Goal: Information Seeking & Learning: Find specific page/section

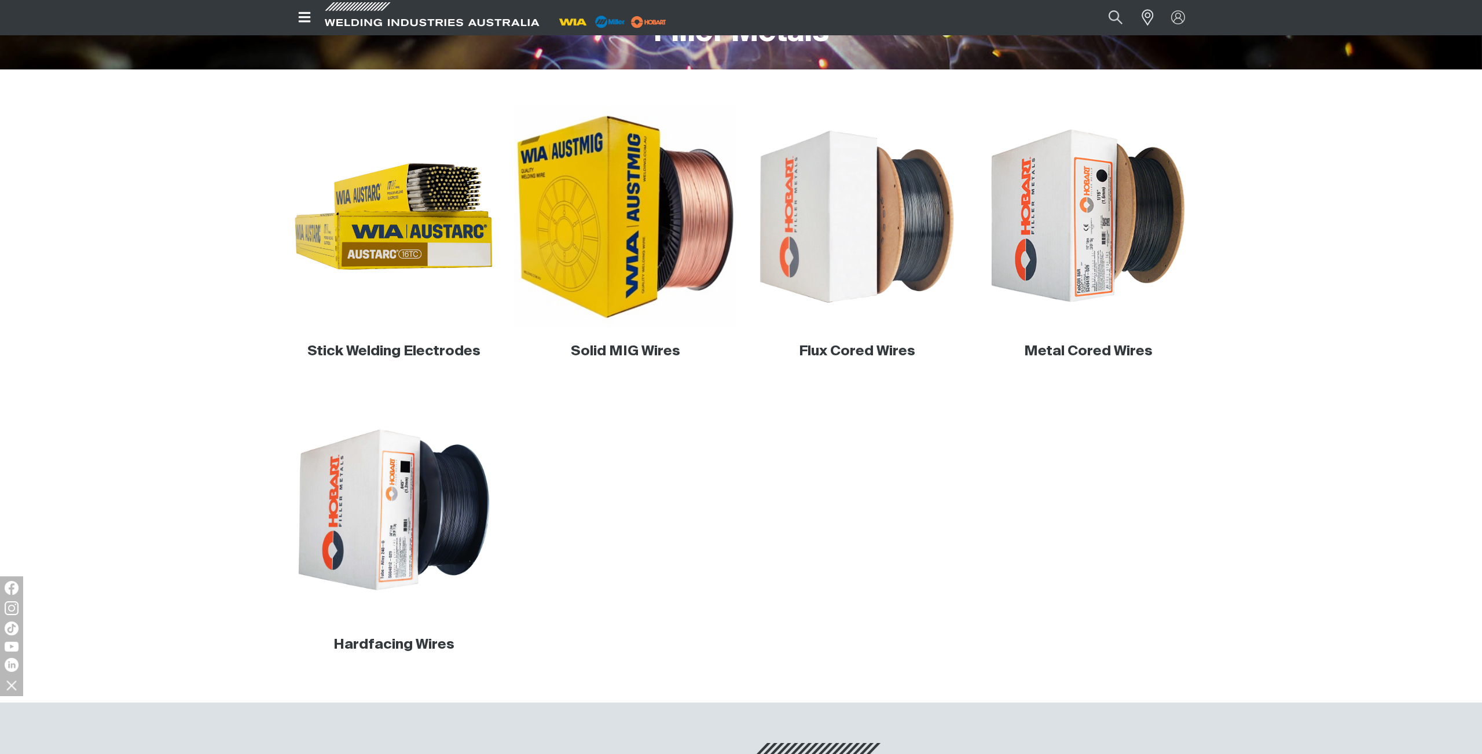
scroll to position [328, 0]
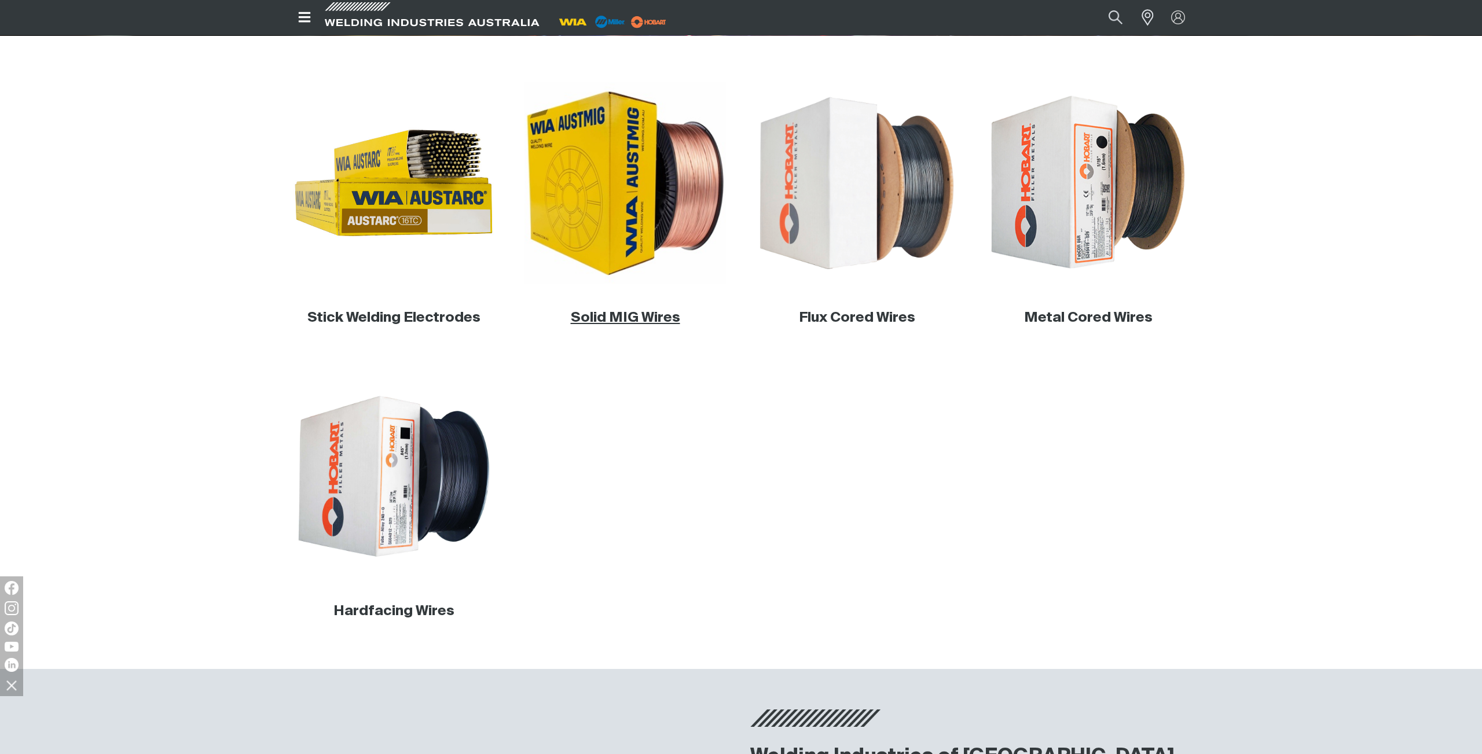
click at [622, 322] on link "Solid MIG Wires" at bounding box center [625, 318] width 109 height 14
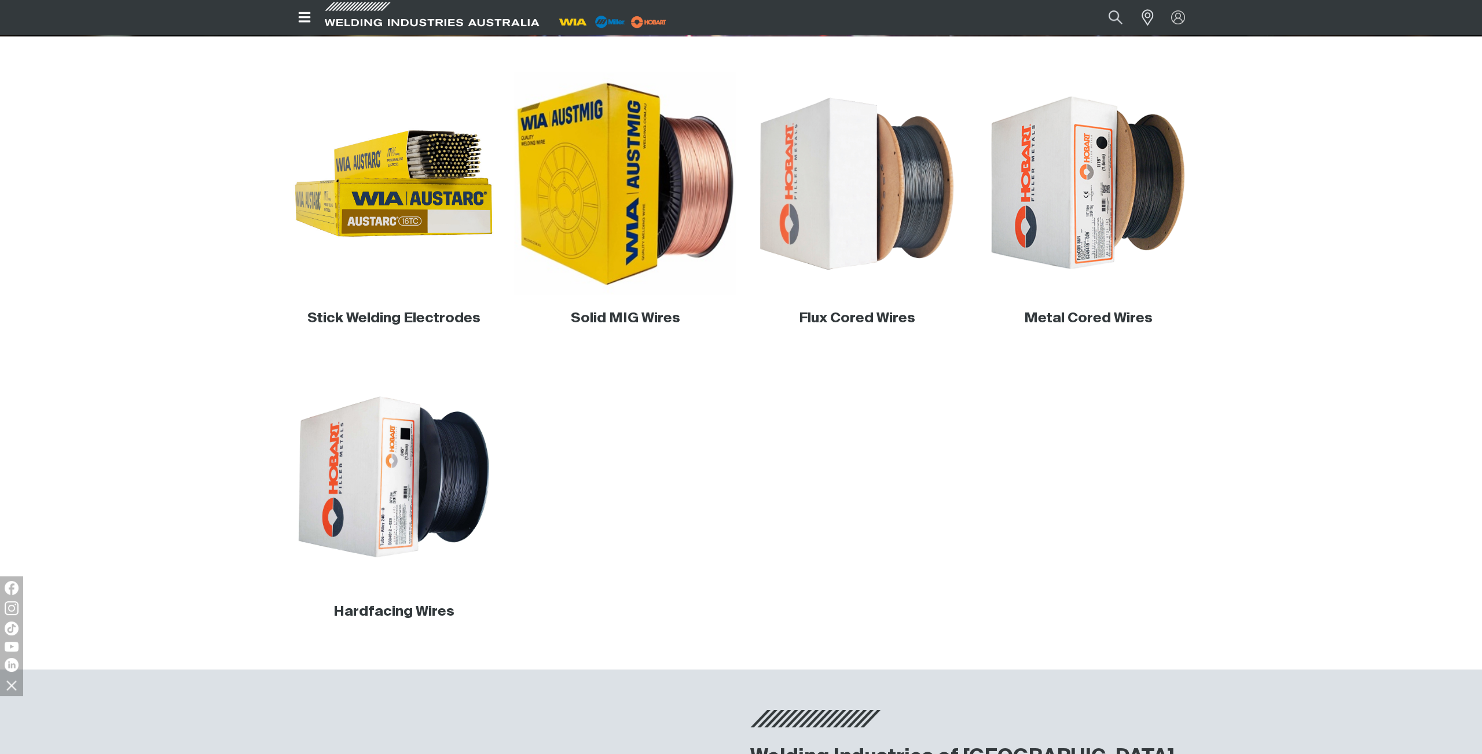
scroll to position [328, 0]
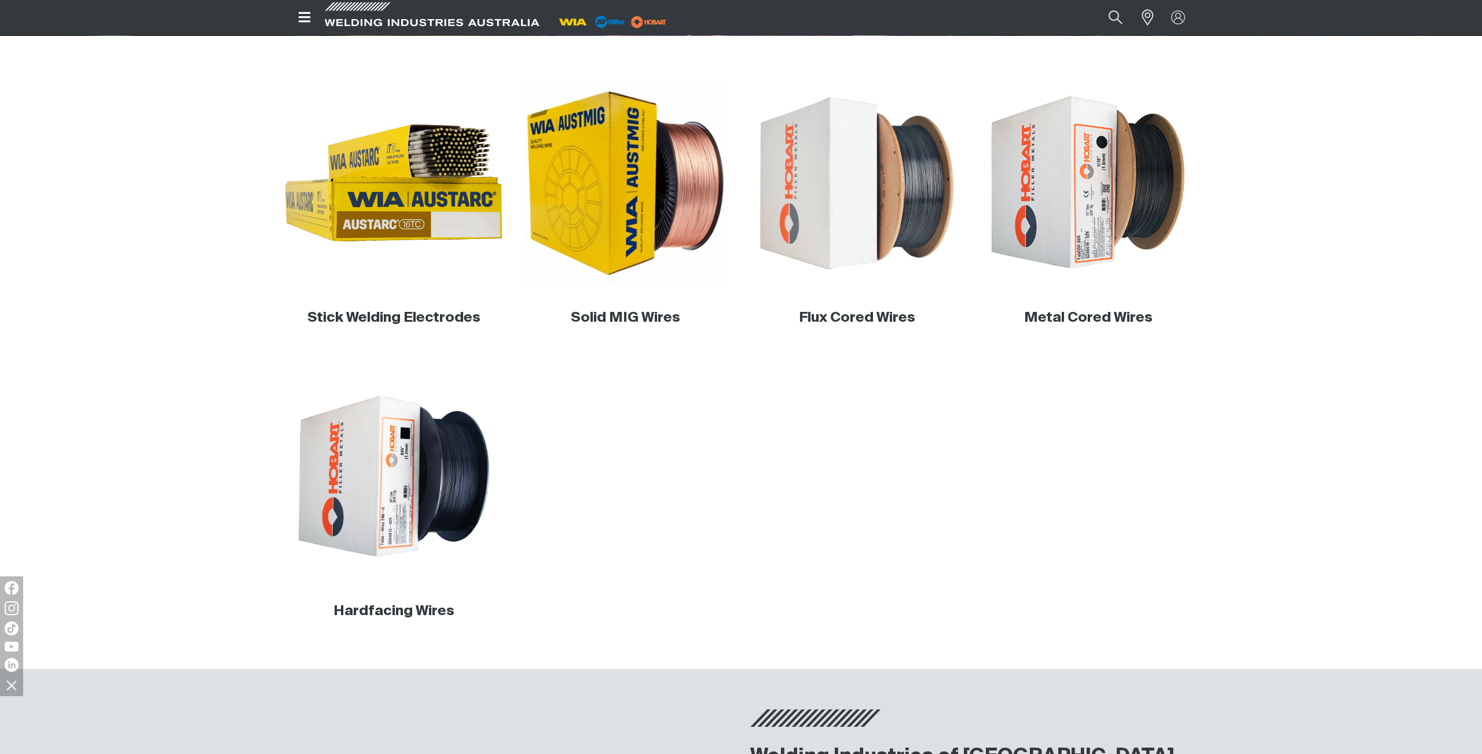
click at [429, 227] on img at bounding box center [394, 183] width 222 height 222
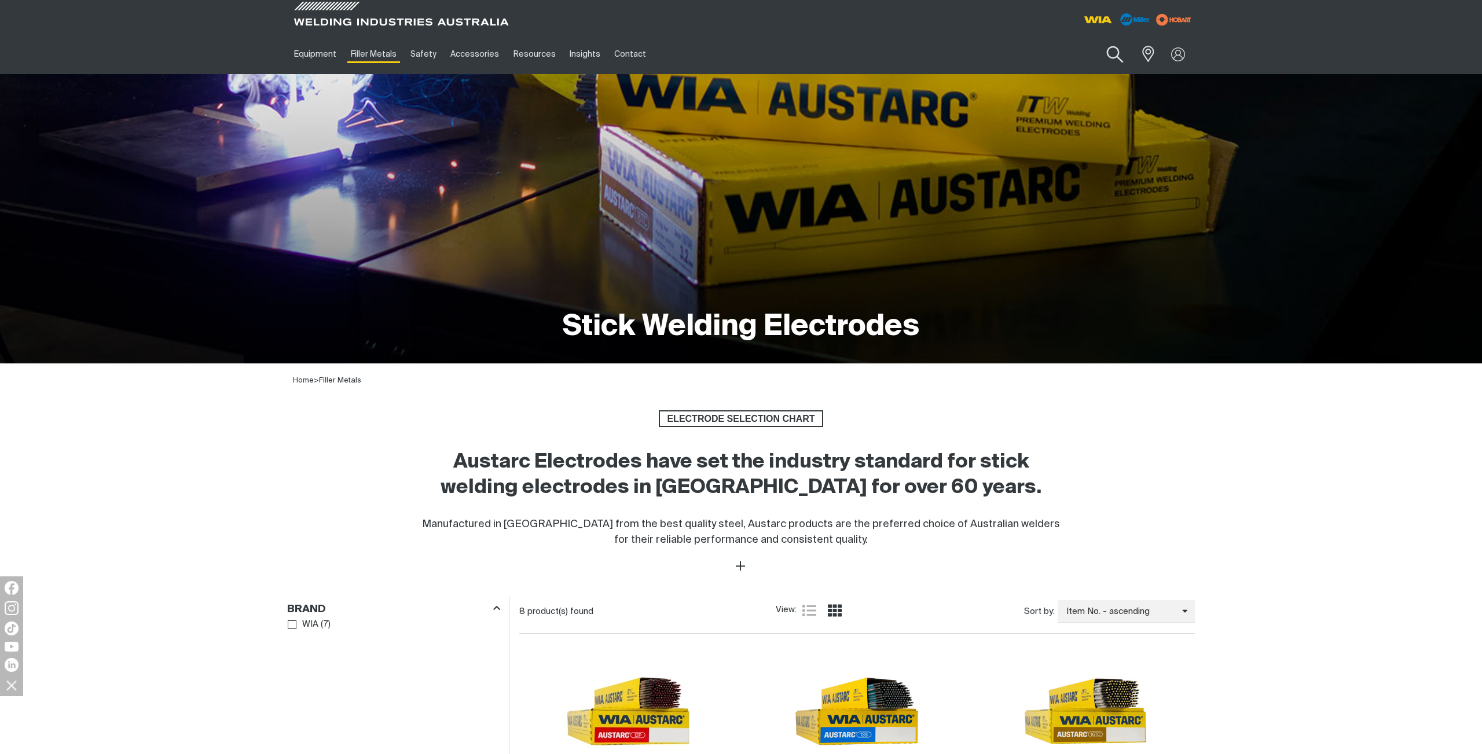
click at [1112, 48] on button "Search products" at bounding box center [1114, 54] width 47 height 33
click at [1057, 58] on input "Search" at bounding box center [1044, 54] width 178 height 26
type input "Austfil Excel"
click at [1095, 41] on button "Search products" at bounding box center [1114, 54] width 39 height 27
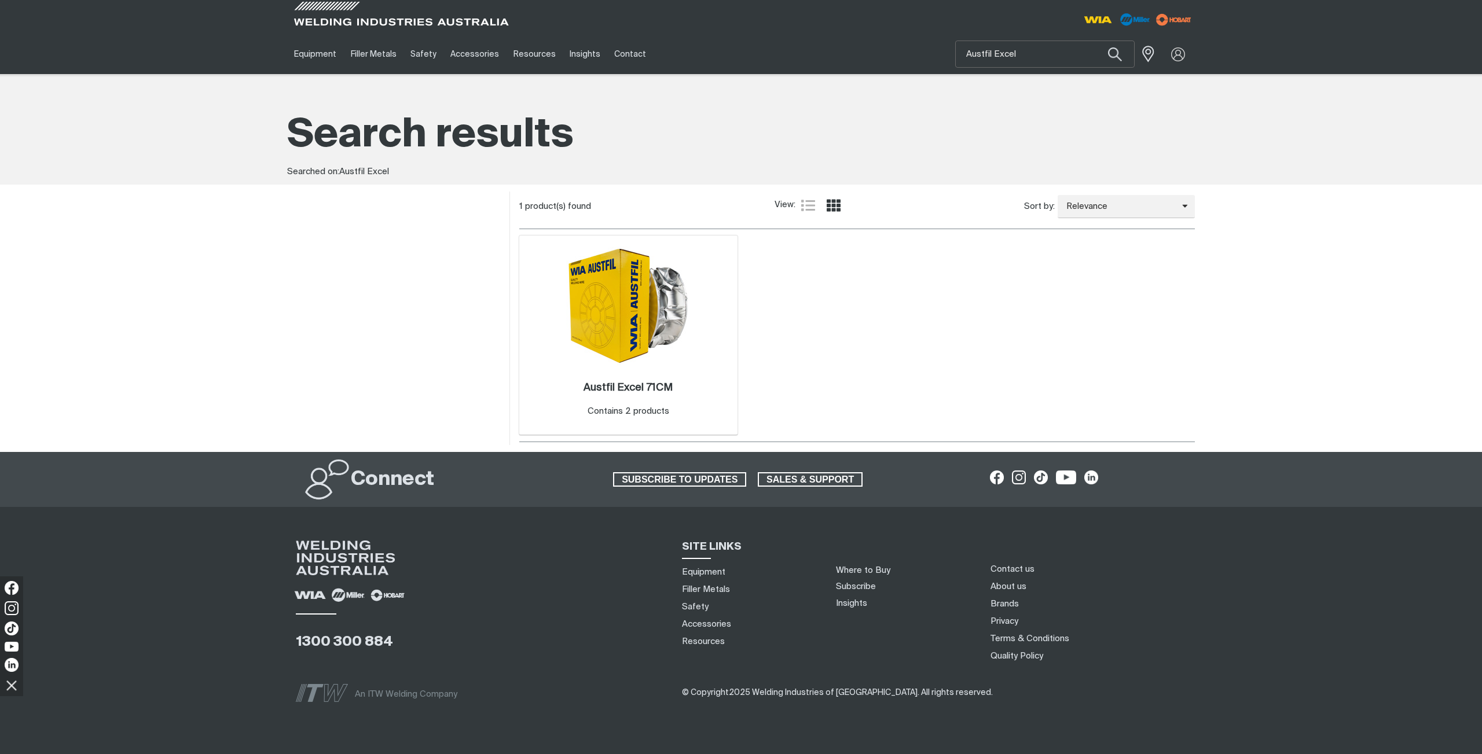
click at [620, 295] on img at bounding box center [628, 306] width 124 height 119
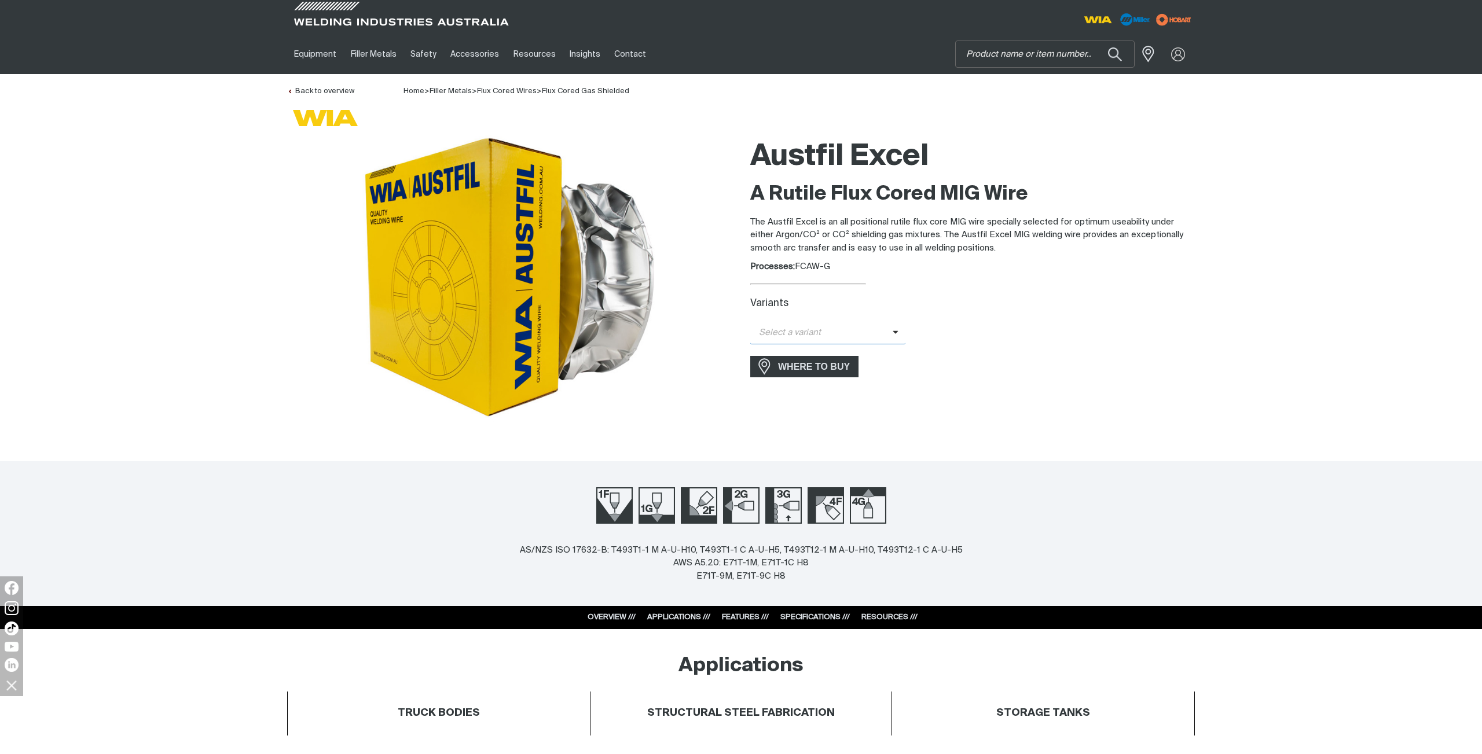
click at [868, 332] on span "Select a variant" at bounding box center [821, 332] width 142 height 13
click at [848, 347] on span "Austfil Excel - 1.2mm (15kg)" at bounding box center [827, 352] width 155 height 17
click at [1032, 57] on input "Search" at bounding box center [1044, 54] width 178 height 26
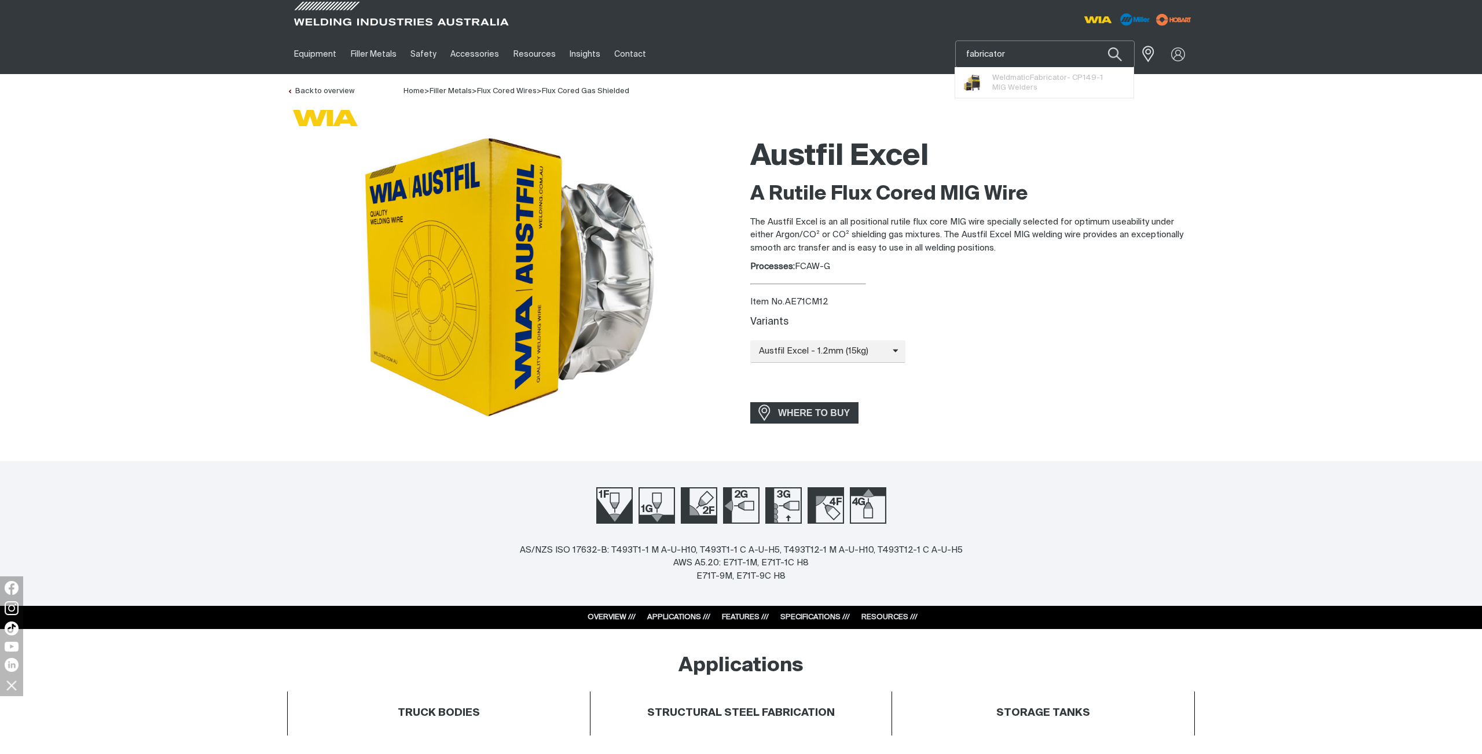
type input "fabricator"
click at [1095, 41] on button "Search products" at bounding box center [1114, 54] width 39 height 27
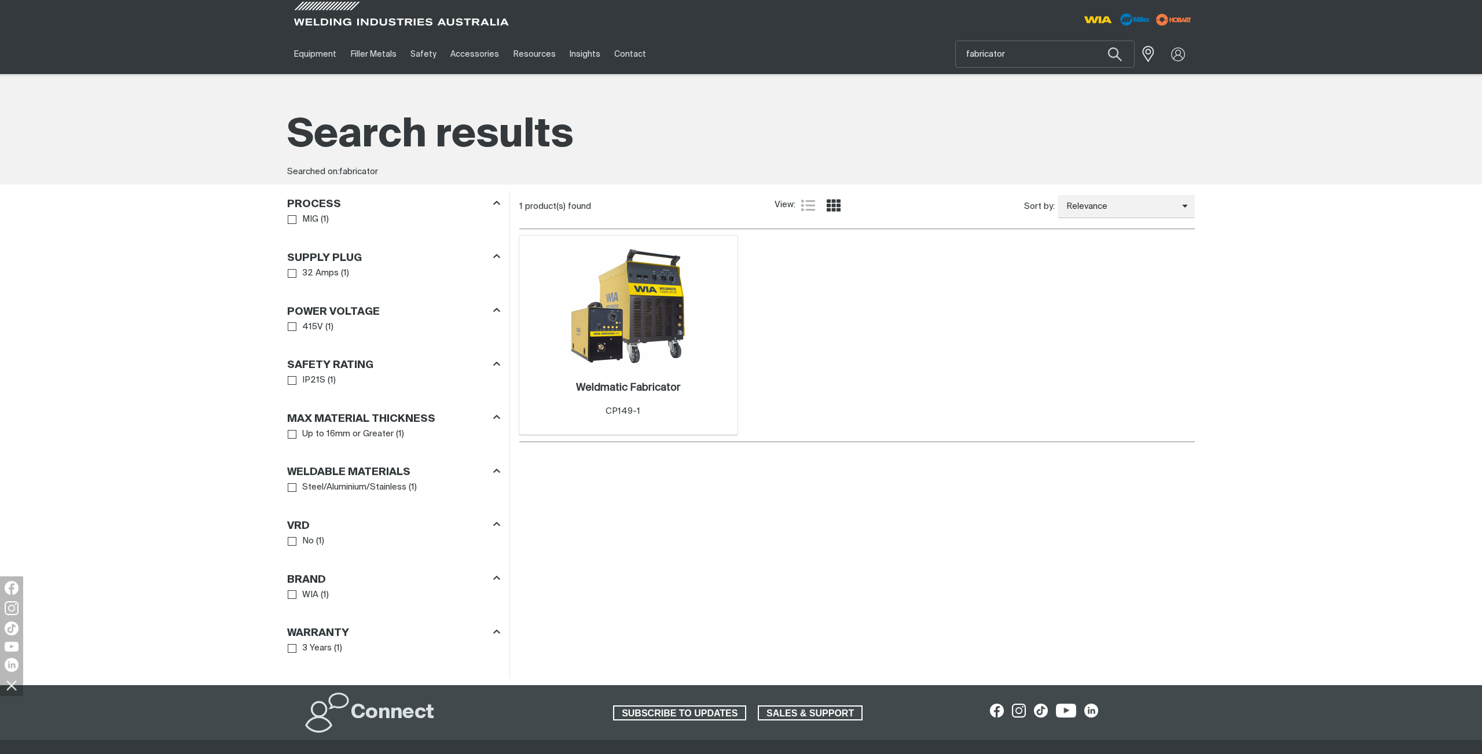
click at [627, 313] on img at bounding box center [628, 306] width 124 height 124
